Goal: Task Accomplishment & Management: Use online tool/utility

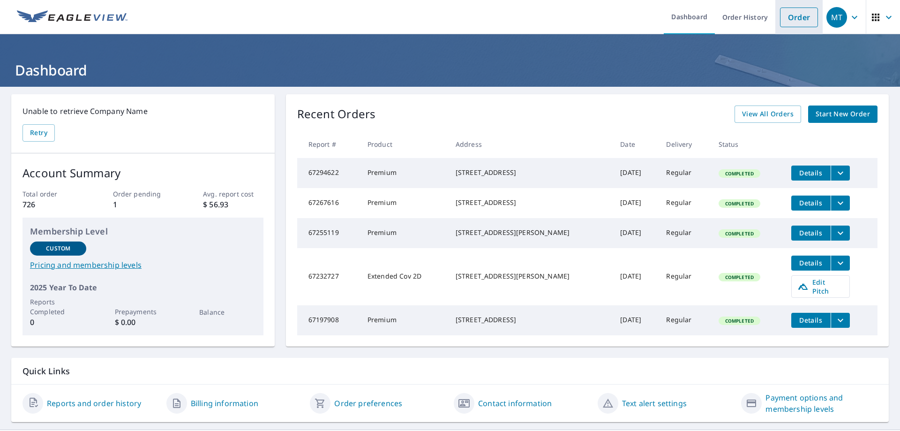
click at [797, 25] on link "Order" at bounding box center [799, 18] width 38 height 20
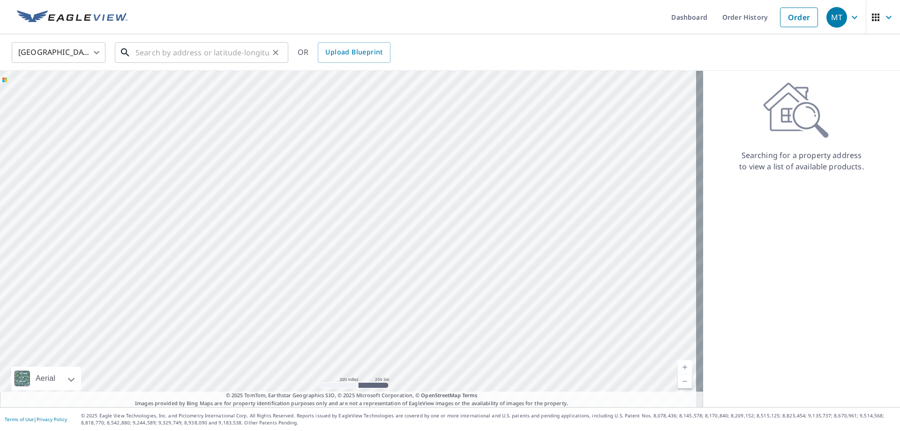
click at [136, 56] on input "text" at bounding box center [202, 52] width 134 height 26
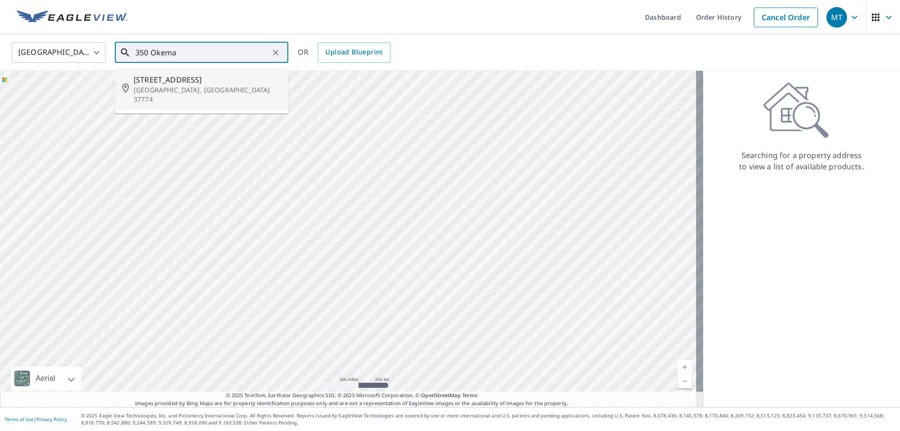
click at [203, 83] on span "[STREET_ADDRESS]" at bounding box center [207, 79] width 147 height 11
type input "[STREET_ADDRESS]"
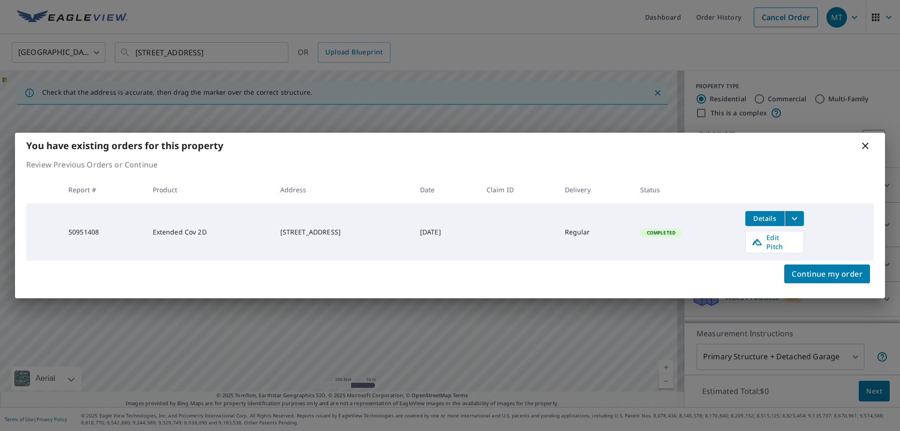
click at [773, 221] on span "Details" at bounding box center [765, 218] width 28 height 9
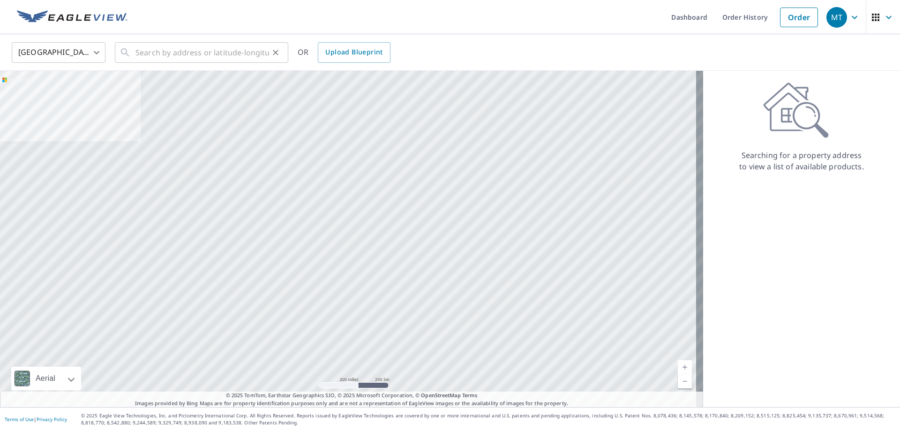
click at [131, 53] on div "​" at bounding box center [201, 52] width 173 height 21
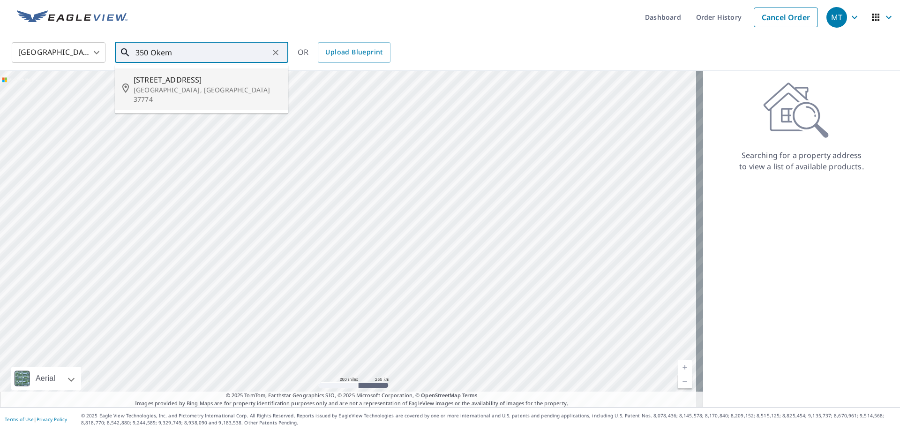
click at [143, 88] on p "[GEOGRAPHIC_DATA], [GEOGRAPHIC_DATA] 37774" at bounding box center [207, 94] width 147 height 19
type input "[STREET_ADDRESS]"
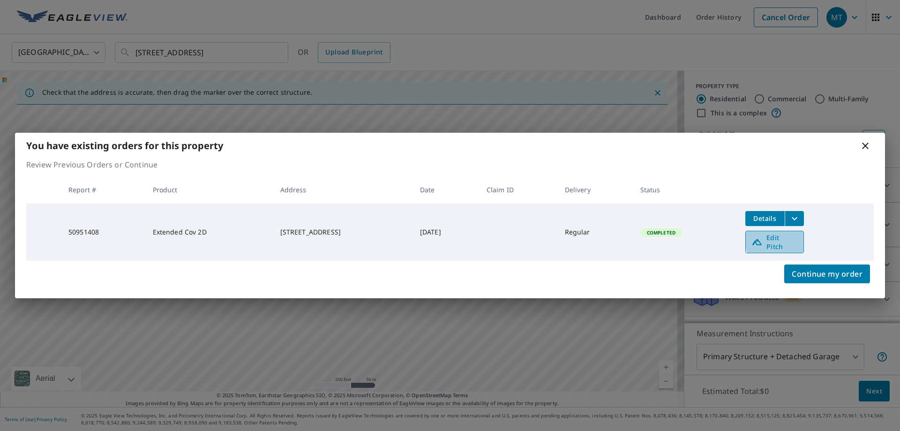
click at [784, 242] on span "Edit Pitch" at bounding box center [775, 242] width 46 height 18
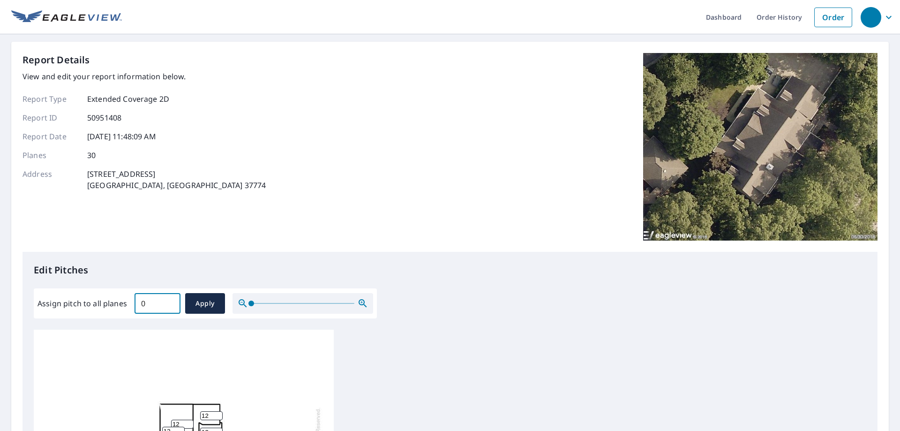
drag, startPoint x: 169, startPoint y: 304, endPoint x: 86, endPoint y: 309, distance: 83.6
type input "0"
click at [135, 309] on input "0" at bounding box center [158, 303] width 46 height 26
type input "12"
click at [203, 305] on span "Apply" at bounding box center [205, 304] width 25 height 12
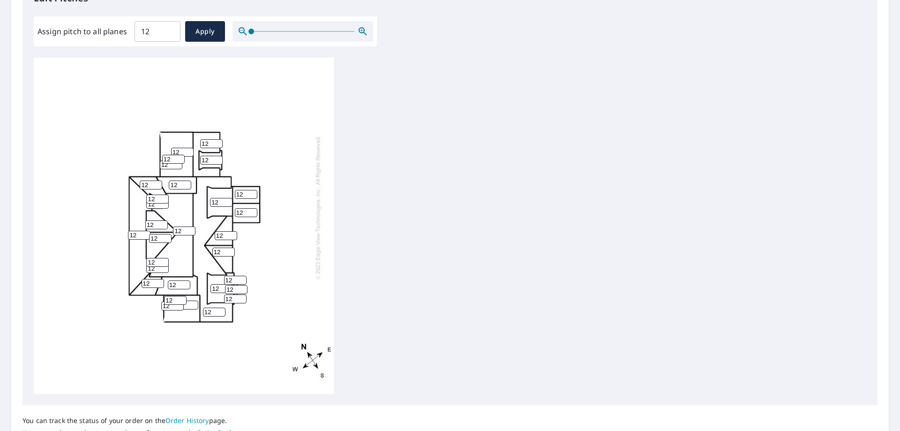
scroll to position [353, 0]
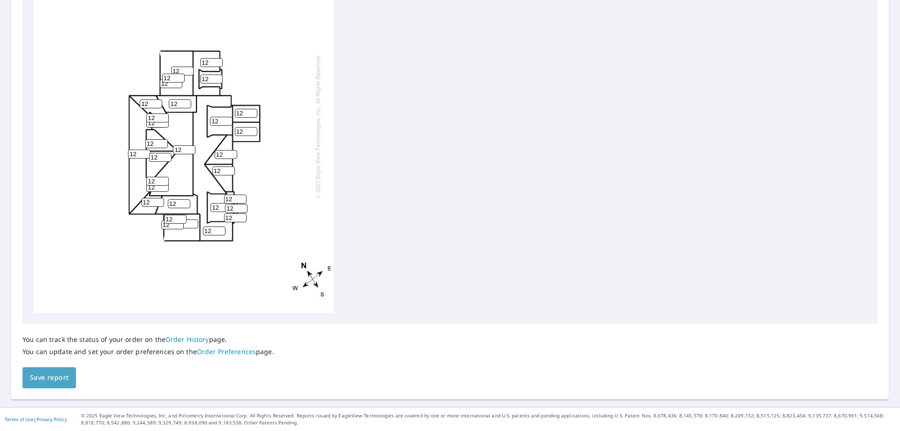
click at [58, 372] on span "Save report" at bounding box center [49, 378] width 38 height 12
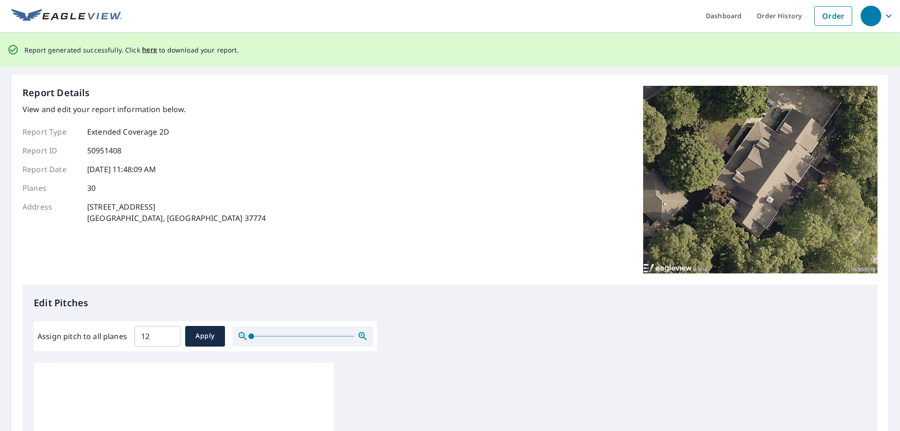
scroll to position [0, 0]
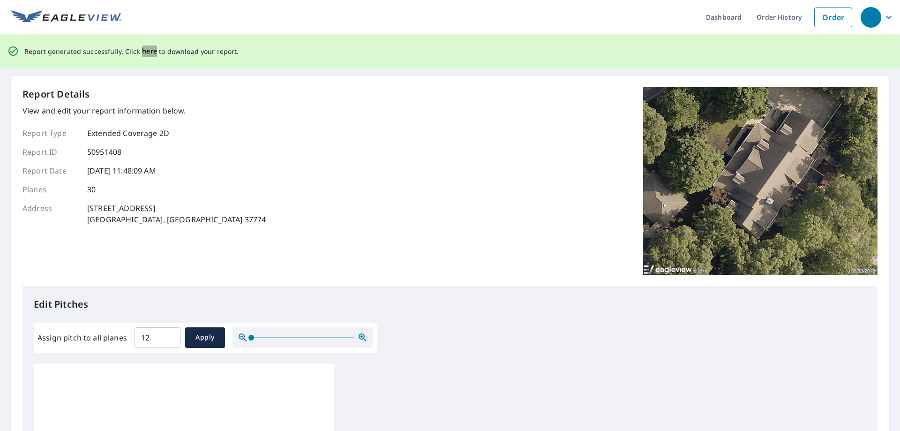
click at [146, 49] on span "here" at bounding box center [149, 51] width 15 height 12
